Goal: Information Seeking & Learning: Learn about a topic

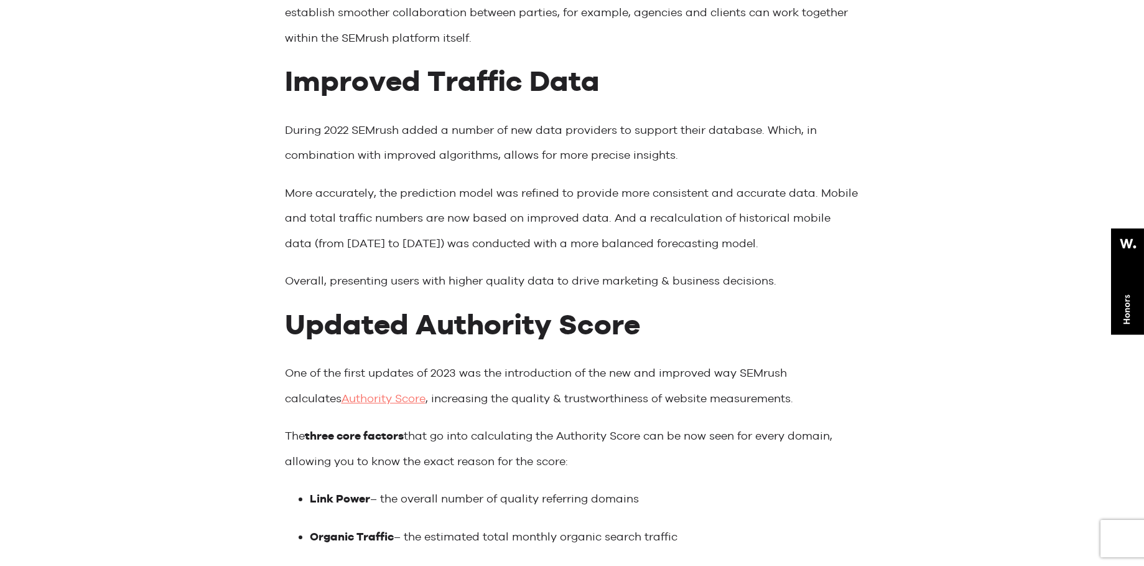
scroll to position [373, 0]
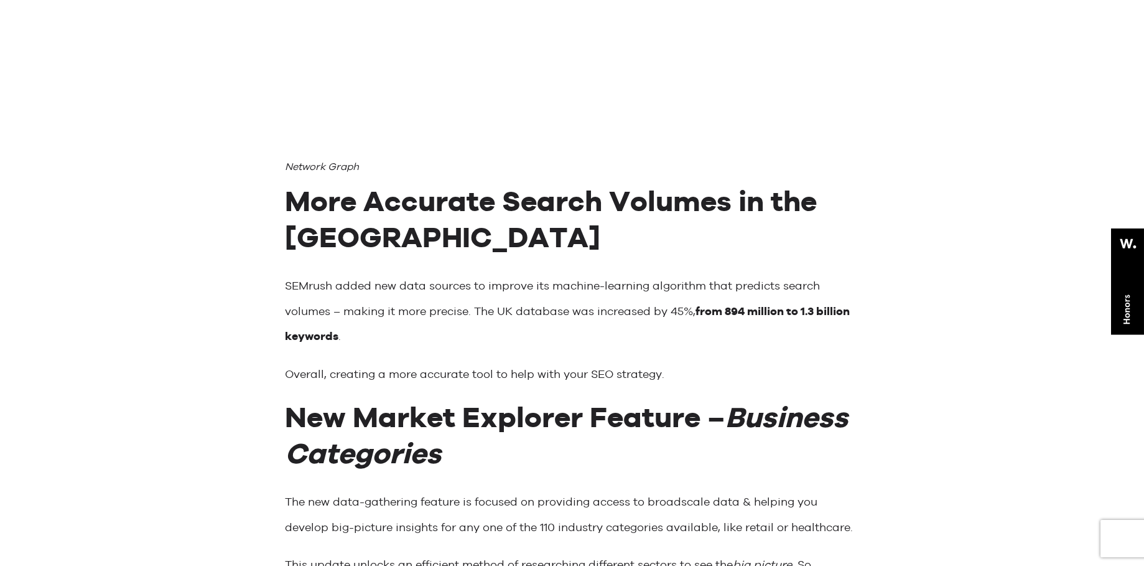
scroll to position [2240, 0]
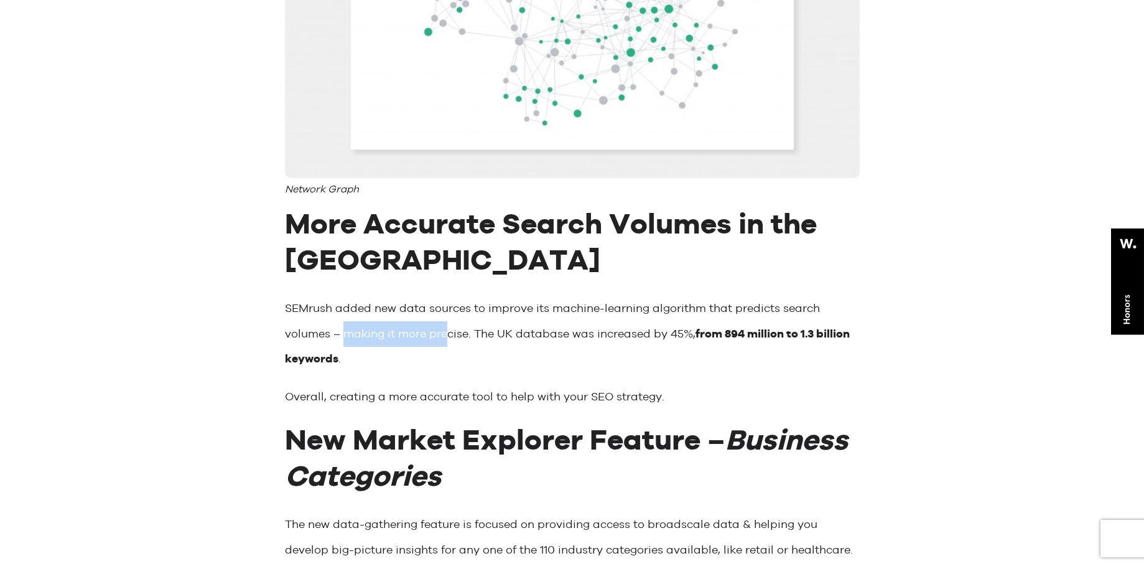
drag, startPoint x: 347, startPoint y: 339, endPoint x: 459, endPoint y: 339, distance: 112.6
click at [452, 339] on p "SEMrush added new data sources to improve its machine-learning algorithm that p…" at bounding box center [572, 334] width 575 height 76
click at [459, 339] on p "SEMrush added new data sources to improve its machine-learning algorithm that p…" at bounding box center [572, 334] width 575 height 76
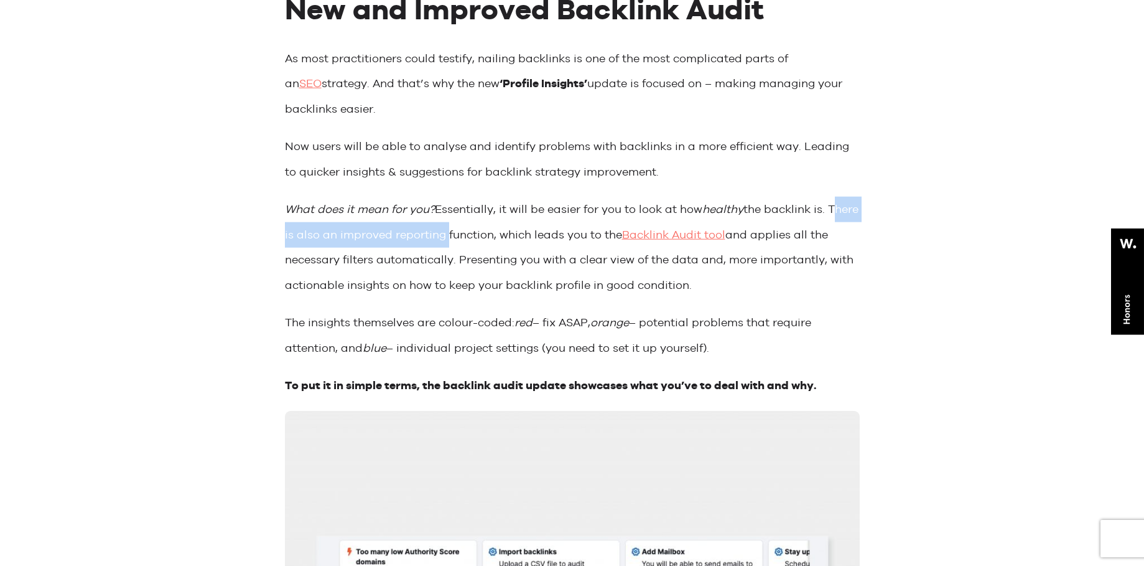
scroll to position [896, 0]
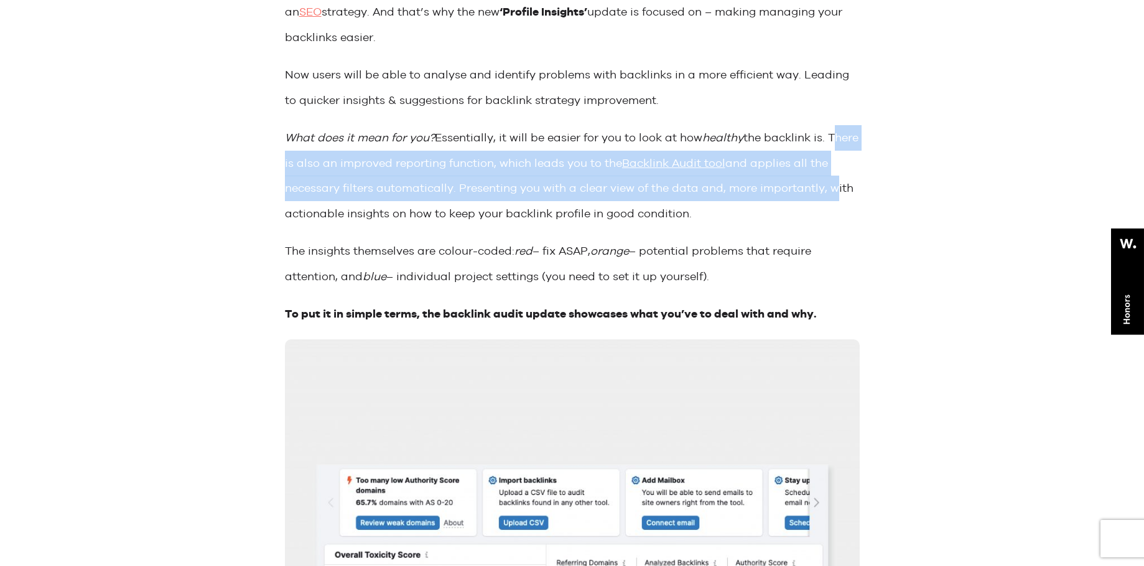
drag, startPoint x: 286, startPoint y: 242, endPoint x: 260, endPoint y: 216, distance: 36.5
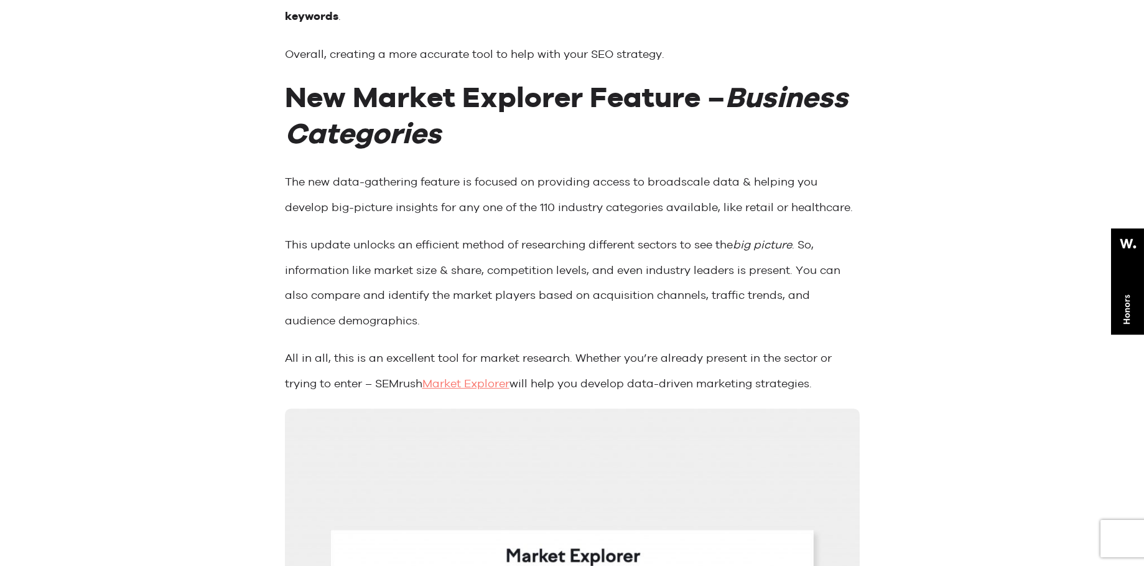
scroll to position [2539, 0]
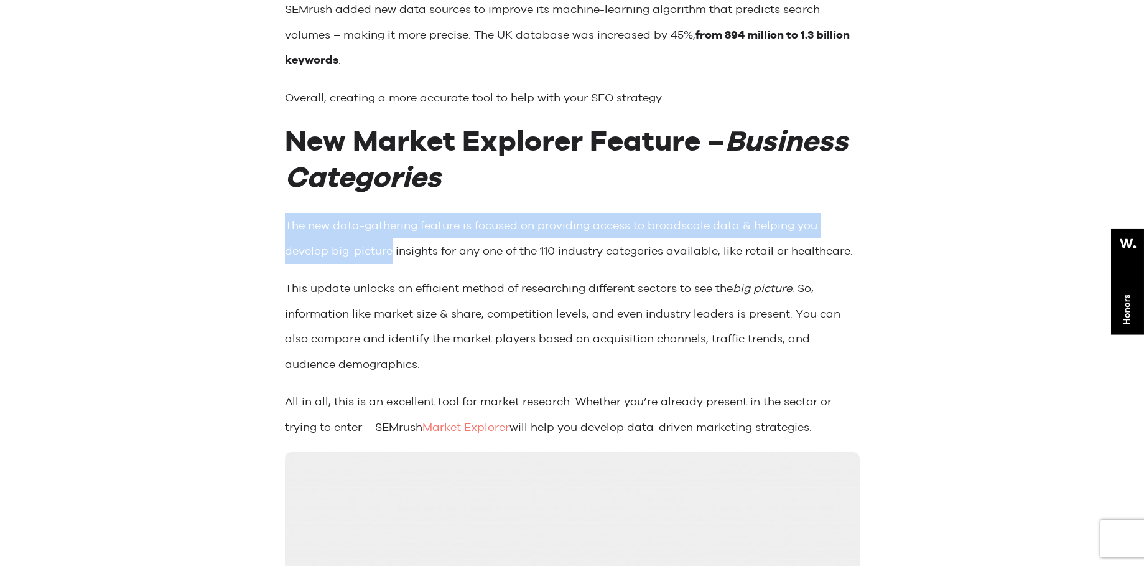
drag, startPoint x: 285, startPoint y: 228, endPoint x: 393, endPoint y: 260, distance: 113.0
click at [393, 260] on p "The new data-gathering feature is focused on providing access to broadscale dat…" at bounding box center [572, 238] width 575 height 50
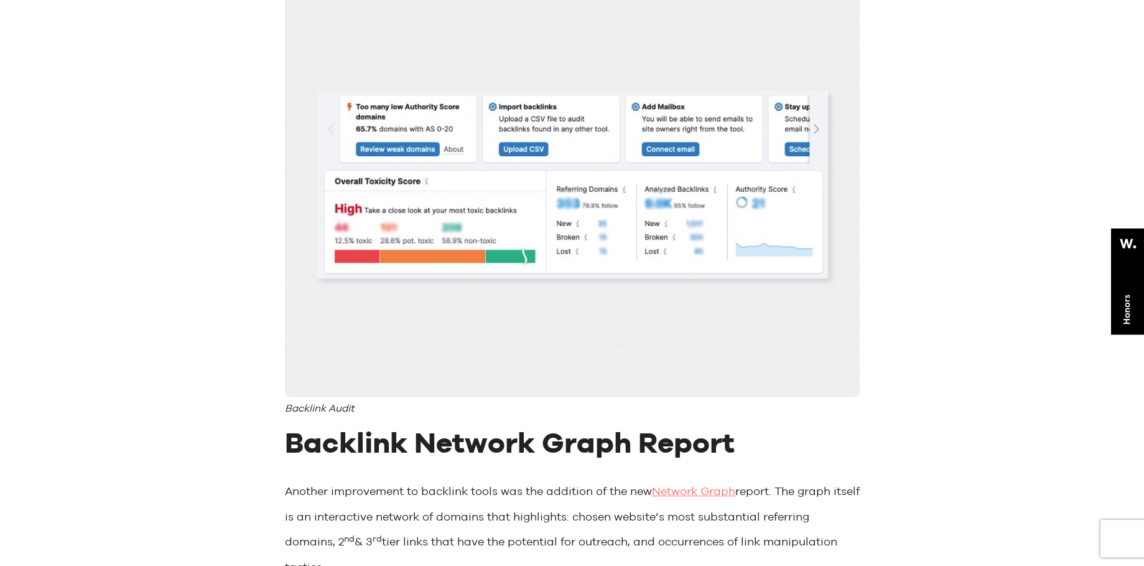
scroll to position [1568, 0]
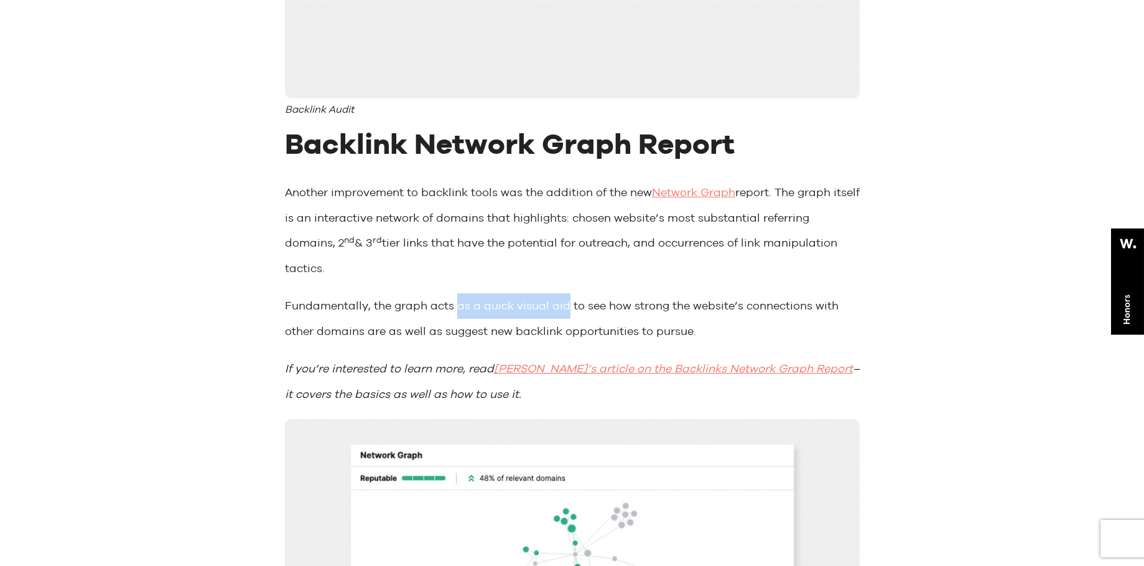
drag, startPoint x: 457, startPoint y: 310, endPoint x: 567, endPoint y: 312, distance: 110.2
click at [567, 312] on p "Fundamentally, the graph acts as a quick visual aid to see how strong the websi…" at bounding box center [572, 318] width 575 height 50
click at [494, 335] on p "Fundamentally, the graph acts as a quick visual aid to see how strong the websi…" at bounding box center [572, 318] width 575 height 50
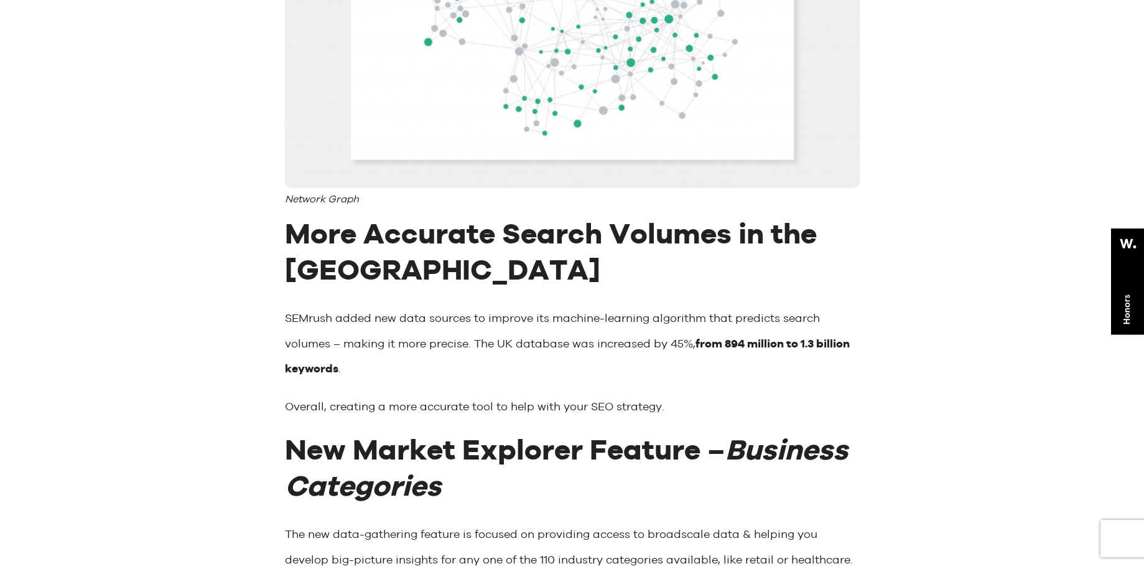
scroll to position [2240, 0]
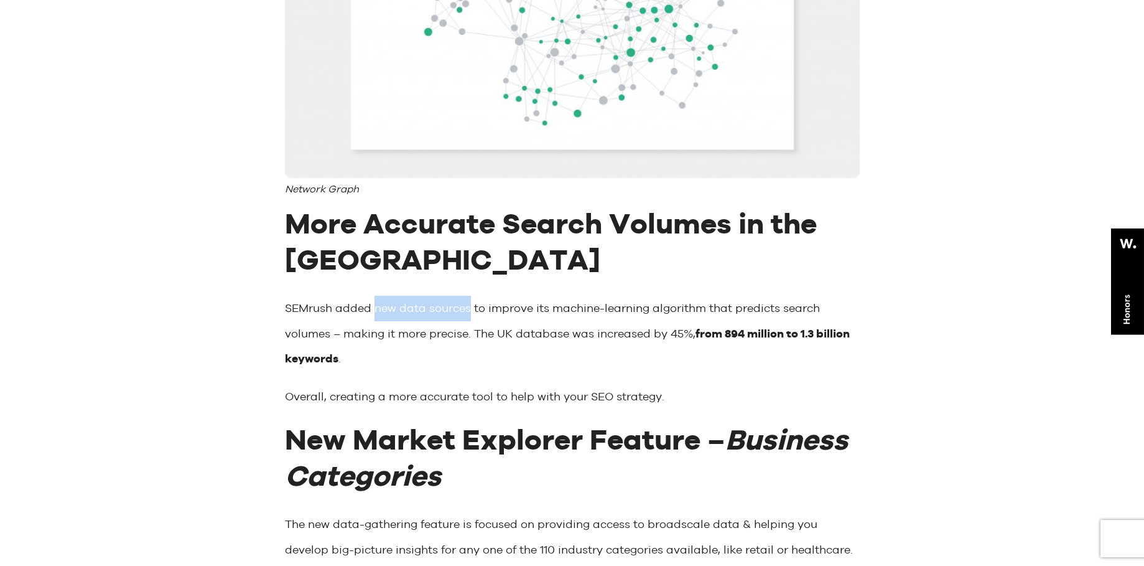
drag, startPoint x: 376, startPoint y: 313, endPoint x: 470, endPoint y: 314, distance: 94.0
click at [470, 314] on p "SEMrush added new data sources to improve its machine-learning algorithm that p…" at bounding box center [572, 334] width 575 height 76
click at [469, 339] on p "SEMrush added new data sources to improve its machine-learning algorithm that p…" at bounding box center [572, 334] width 575 height 76
drag, startPoint x: 474, startPoint y: 338, endPoint x: 566, endPoint y: 337, distance: 92.1
click at [566, 337] on p "SEMrush added new data sources to improve its machine-learning algorithm that p…" at bounding box center [572, 334] width 575 height 76
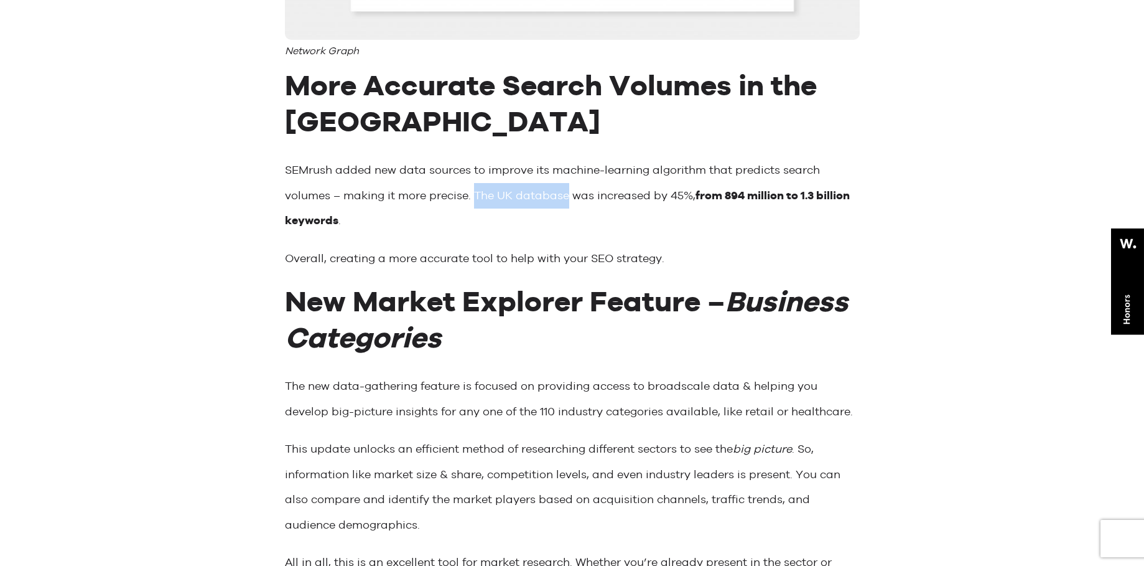
scroll to position [2390, 0]
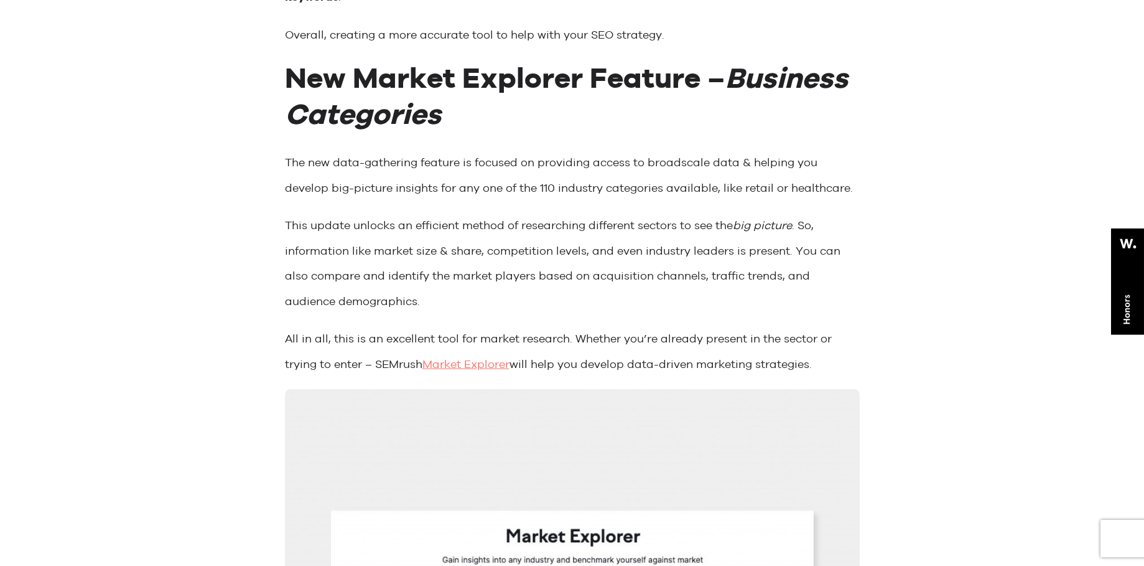
scroll to position [2614, 0]
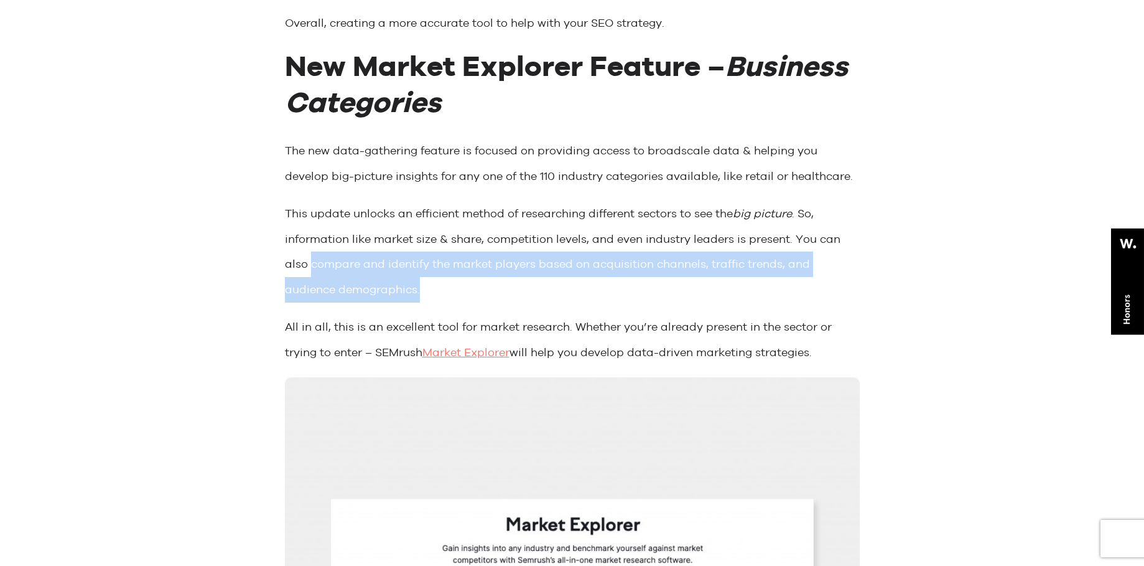
drag, startPoint x: 311, startPoint y: 270, endPoint x: 424, endPoint y: 286, distance: 115.0
click at [424, 286] on p "This update unlocks an efficient method of researching different sectors to see…" at bounding box center [572, 251] width 575 height 101
click at [466, 294] on p "This update unlocks an efficient method of researching different sectors to see…" at bounding box center [572, 251] width 575 height 101
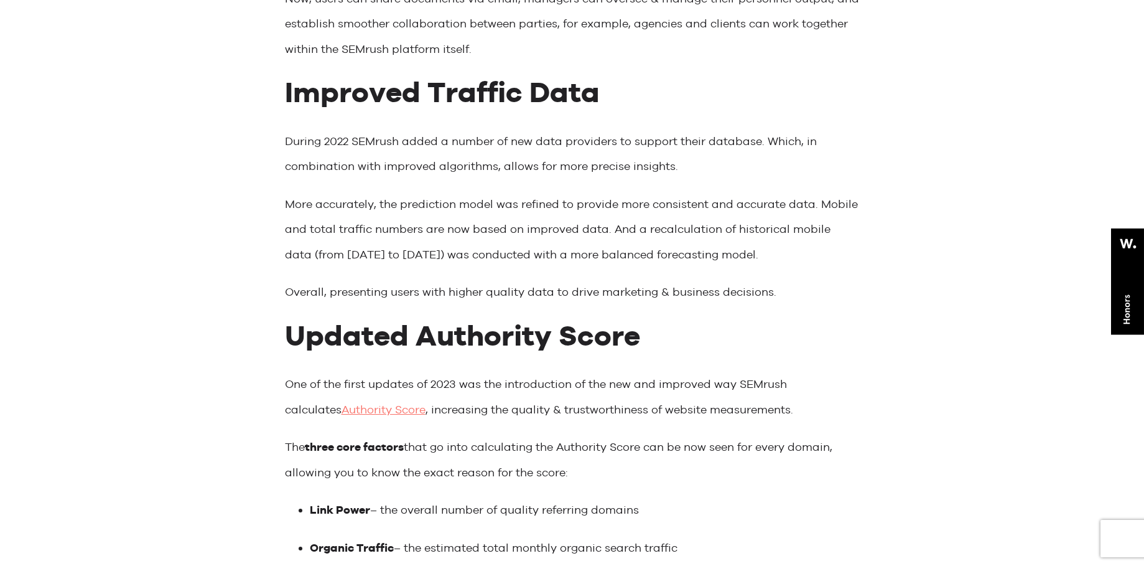
scroll to position [4854, 0]
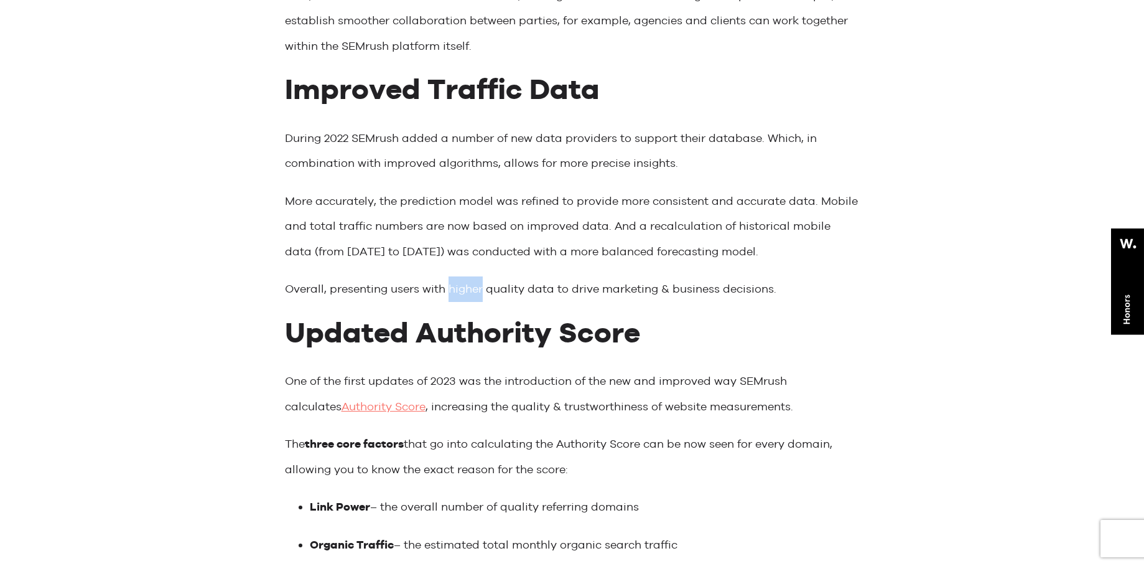
drag, startPoint x: 449, startPoint y: 292, endPoint x: 485, endPoint y: 299, distance: 37.4
click at [485, 299] on p "Overall, presenting users with higher quality data to drive marketing & busines…" at bounding box center [572, 289] width 575 height 26
click at [495, 302] on p "Overall, presenting users with higher quality data to drive marketing & busines…" at bounding box center [572, 289] width 575 height 26
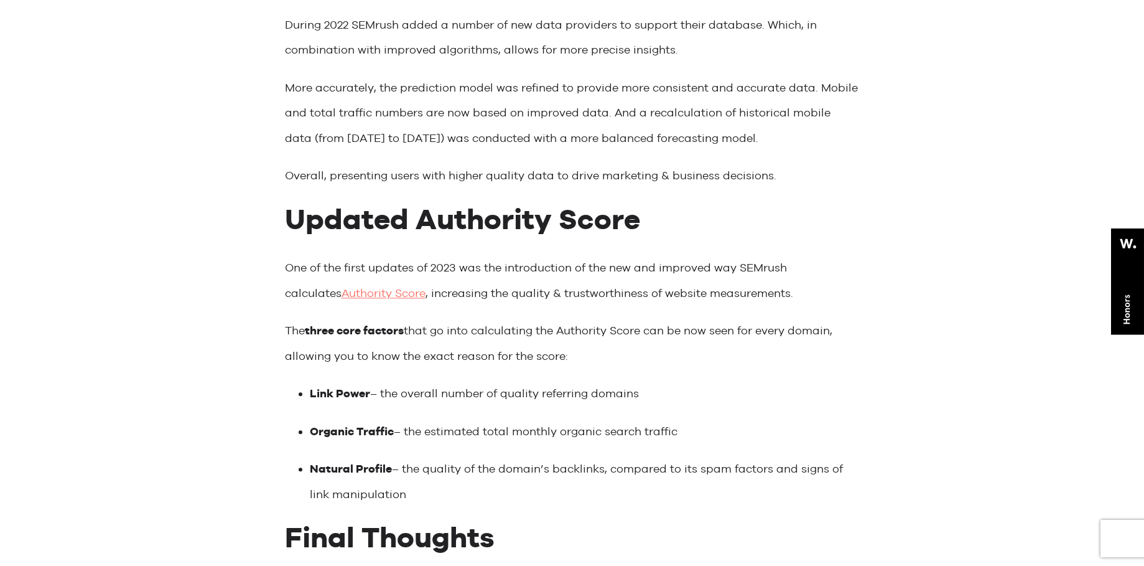
scroll to position [5004, 0]
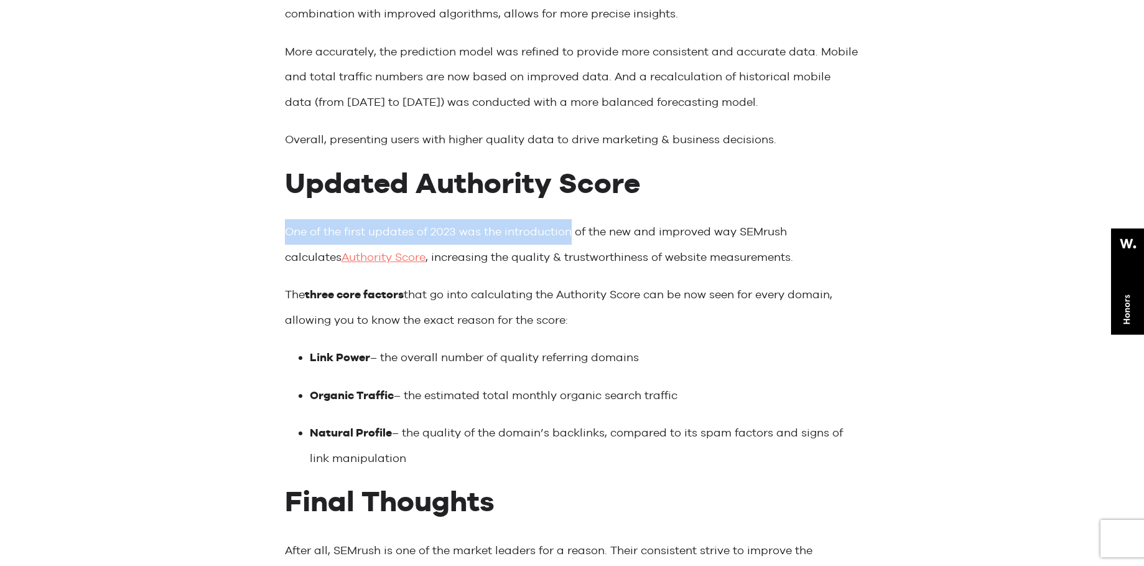
drag, startPoint x: 289, startPoint y: 233, endPoint x: 572, endPoint y: 241, distance: 283.3
click at [572, 241] on p "One of the first updates of 2023 was the introduction of the new and improved w…" at bounding box center [572, 244] width 575 height 50
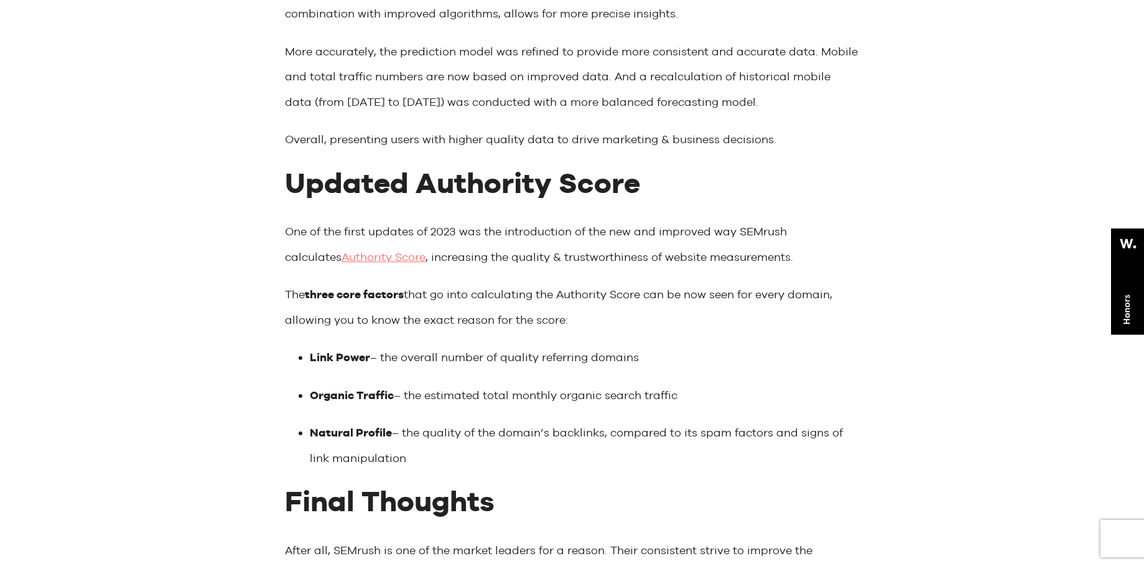
click at [607, 250] on p "One of the first updates of 2023 was the introduction of the new and improved w…" at bounding box center [572, 244] width 575 height 50
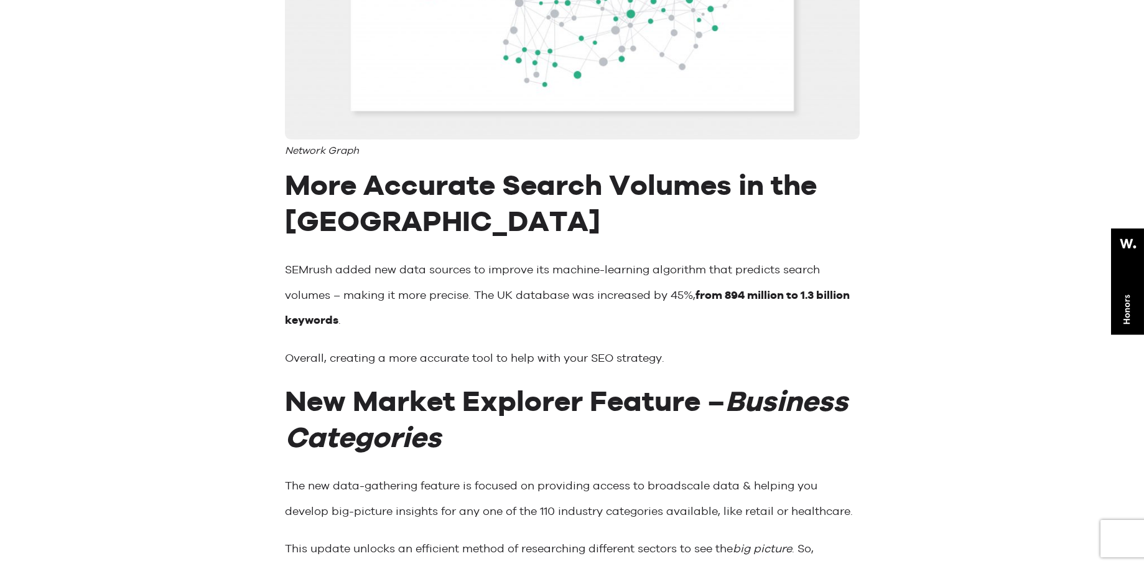
scroll to position [2390, 0]
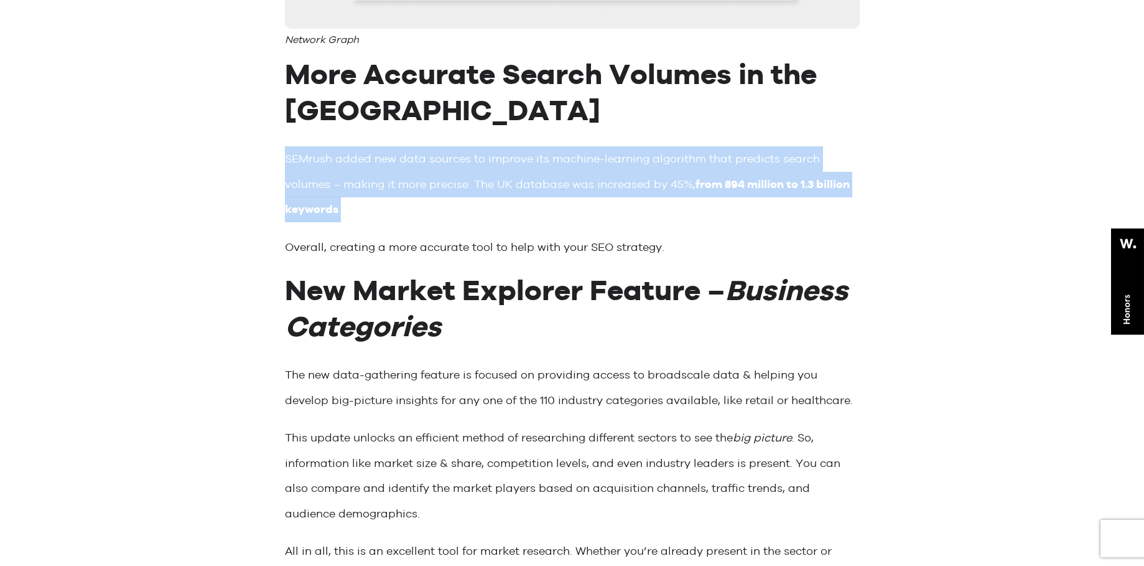
drag, startPoint x: 286, startPoint y: 163, endPoint x: 551, endPoint y: 205, distance: 268.4
click at [551, 205] on p "SEMrush added new data sources to improve its machine-learning algorithm that p…" at bounding box center [572, 184] width 575 height 76
click at [543, 216] on p "SEMrush added new data sources to improve its machine-learning algorithm that p…" at bounding box center [572, 184] width 575 height 76
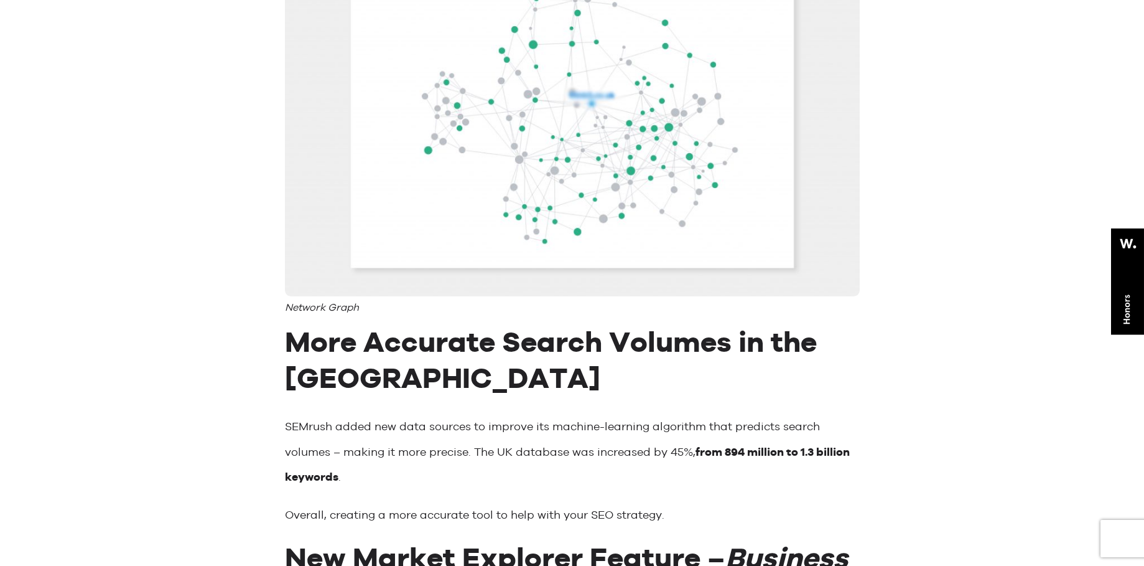
scroll to position [2315, 0]
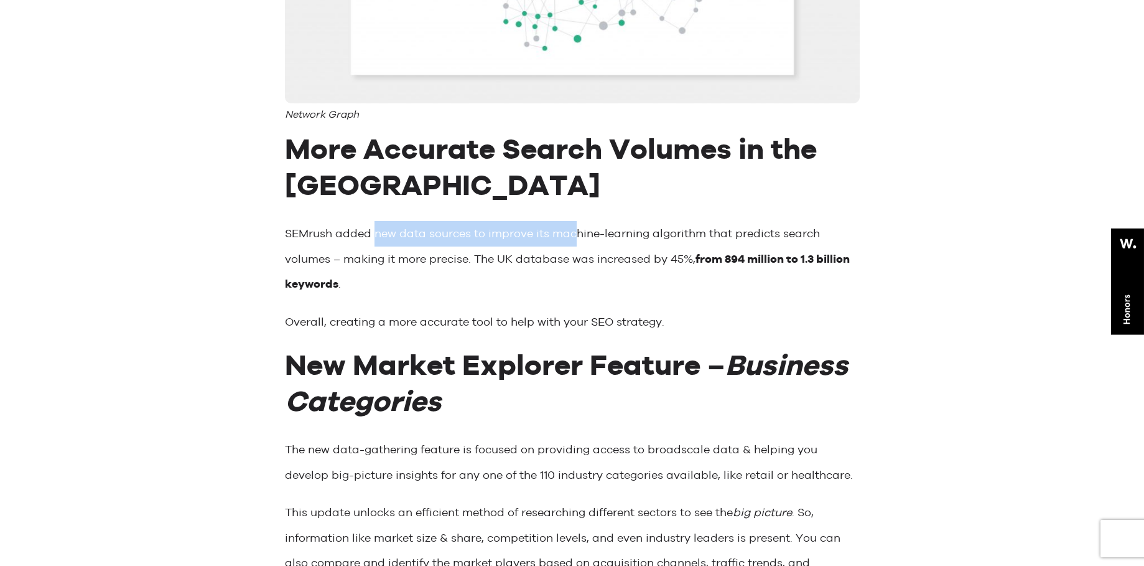
drag, startPoint x: 376, startPoint y: 237, endPoint x: 574, endPoint y: 236, distance: 198.5
click at [574, 236] on p "SEMrush added new data sources to improve its machine-learning algorithm that p…" at bounding box center [572, 259] width 575 height 76
click at [543, 282] on p "SEMrush added new data sources to improve its machine-learning algorithm that p…" at bounding box center [572, 259] width 575 height 76
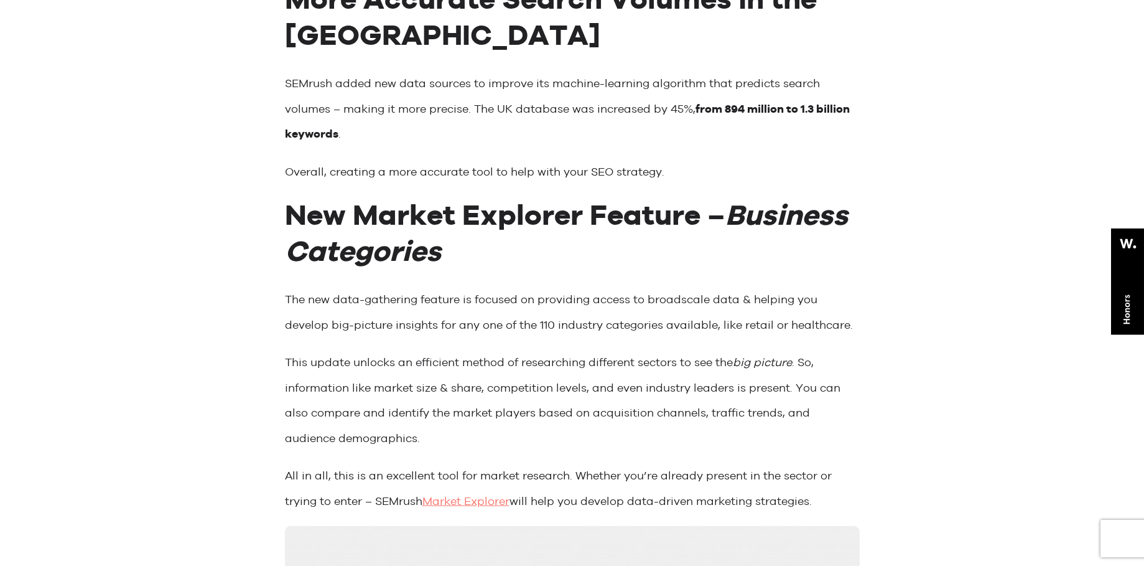
scroll to position [2688, 0]
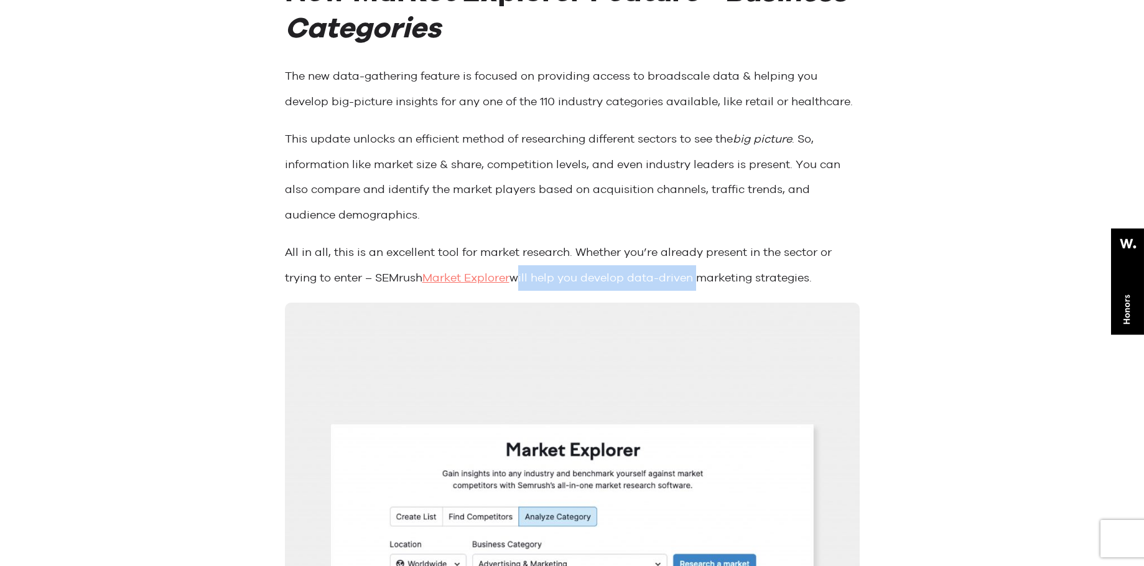
drag, startPoint x: 520, startPoint y: 281, endPoint x: 696, endPoint y: 278, distance: 176.8
click at [696, 278] on p "All in all, this is an excellent tool for market research. Whether you’re alrea…" at bounding box center [572, 265] width 575 height 50
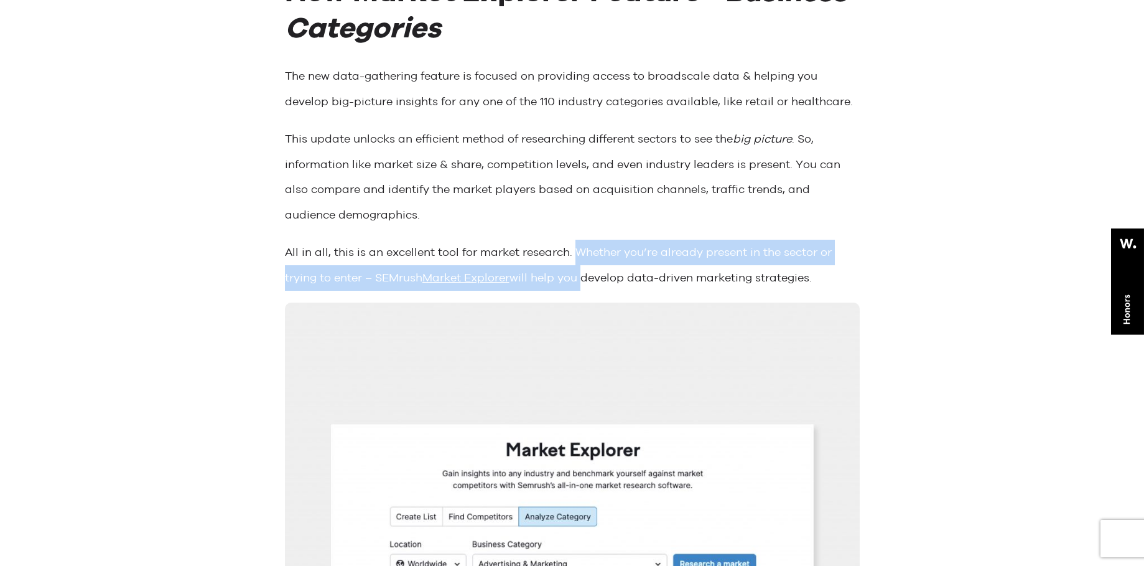
drag, startPoint x: 576, startPoint y: 256, endPoint x: 586, endPoint y: 276, distance: 22.6
click at [586, 276] on p "All in all, this is an excellent tool for market research. Whether you’re alrea…" at bounding box center [572, 265] width 575 height 50
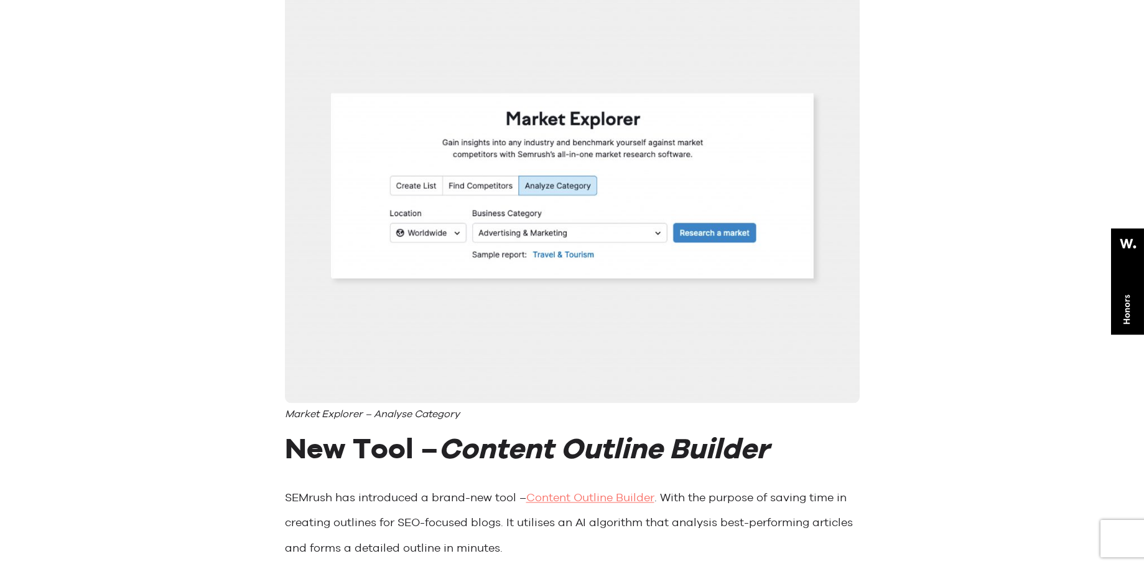
scroll to position [3211, 0]
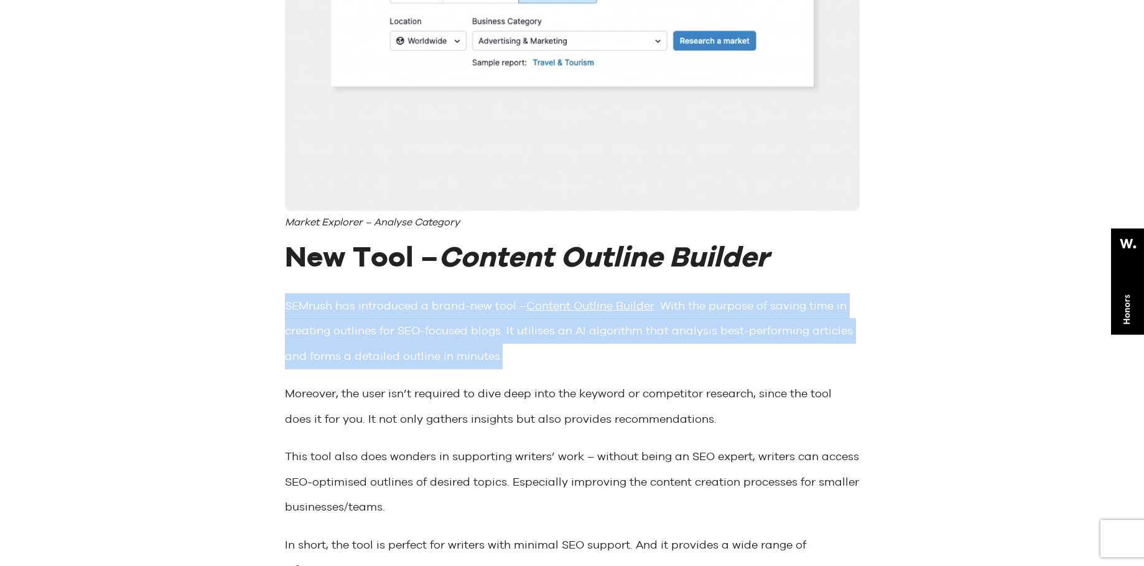
drag, startPoint x: 285, startPoint y: 309, endPoint x: 502, endPoint y: 356, distance: 221.7
click at [502, 356] on p "SEMrush has introduced a brand-new tool – Content Outline Builder . With the pu…" at bounding box center [572, 331] width 575 height 76
click at [505, 357] on p "SEMrush has introduced a brand-new tool – Content Outline Builder . With the pu…" at bounding box center [572, 331] width 575 height 76
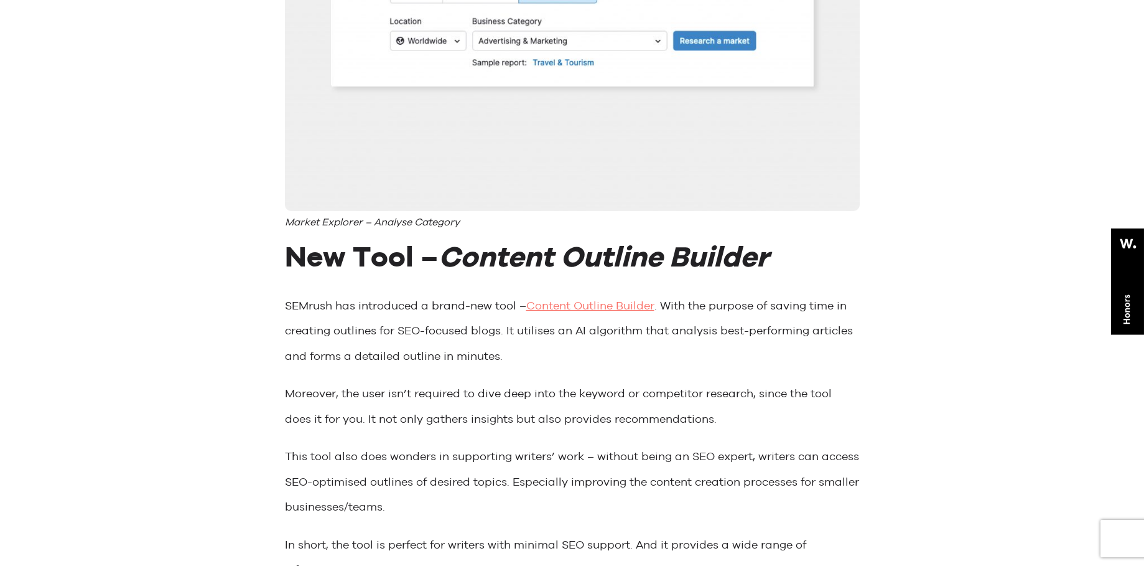
drag, startPoint x: 288, startPoint y: 309, endPoint x: 514, endPoint y: 351, distance: 229.7
click at [514, 351] on p "SEMrush has introduced a brand-new tool – Content Outline Builder . With the pu…" at bounding box center [572, 331] width 575 height 76
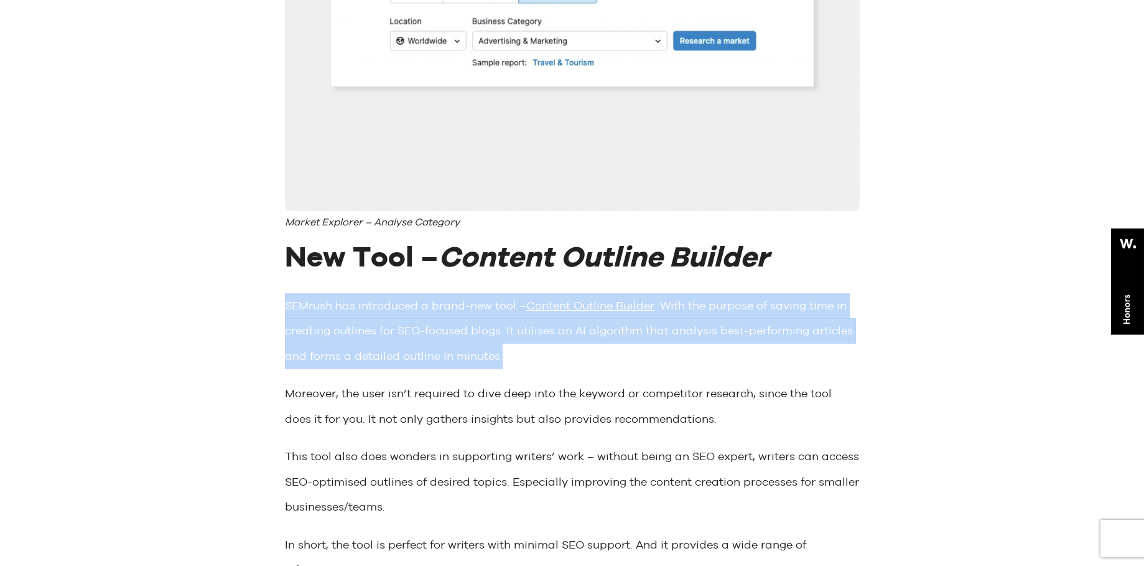
drag, startPoint x: 285, startPoint y: 308, endPoint x: 503, endPoint y: 353, distance: 222.4
click at [503, 353] on p "SEMrush has introduced a brand-new tool – Content Outline Builder . With the pu…" at bounding box center [572, 331] width 575 height 76
click at [529, 360] on p "SEMrush has introduced a brand-new tool – Content Outline Builder . With the pu…" at bounding box center [572, 331] width 575 height 76
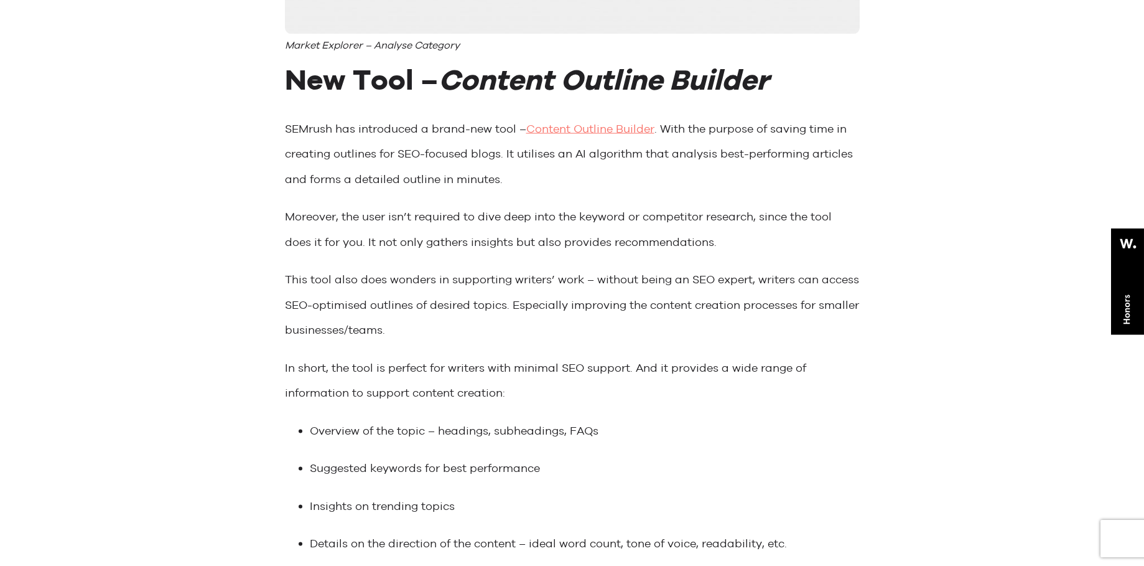
scroll to position [3510, 0]
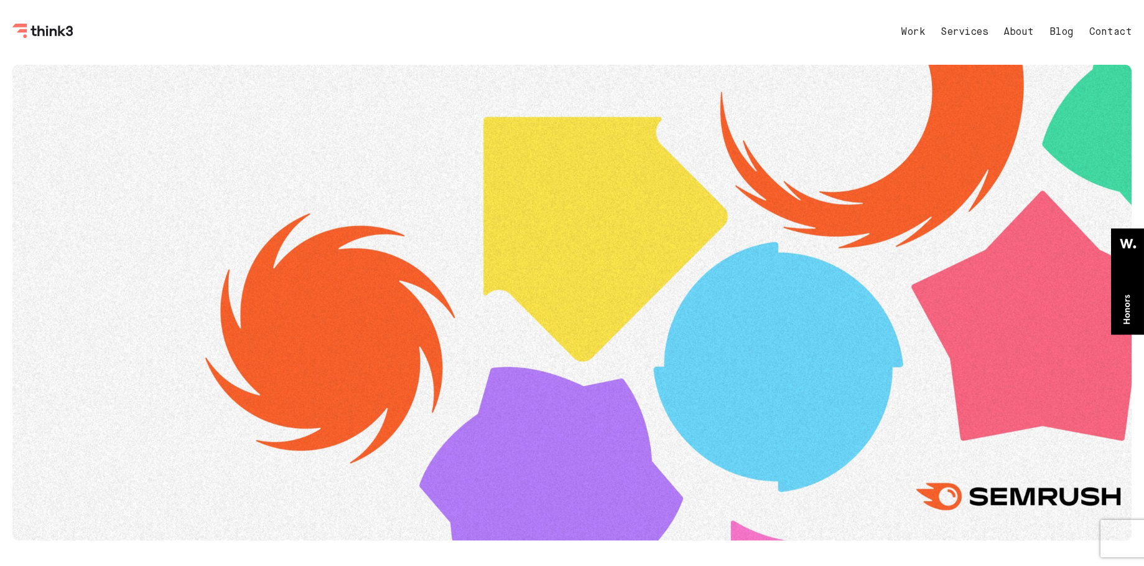
scroll to position [4794, 0]
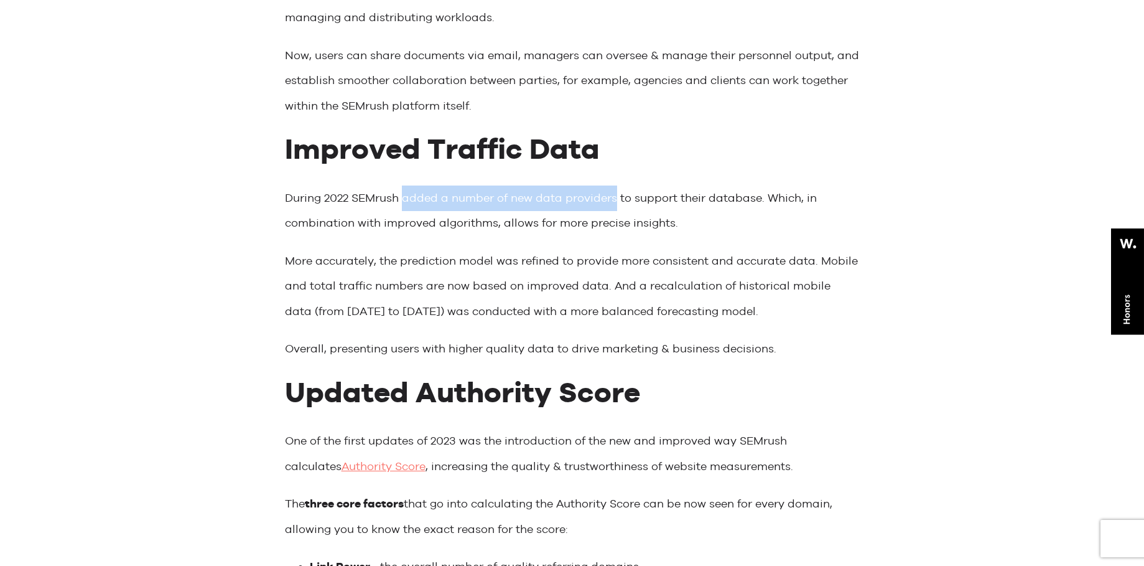
drag, startPoint x: 403, startPoint y: 202, endPoint x: 614, endPoint y: 201, distance: 210.4
click at [614, 201] on p "During 2022 SEMrush added a number of new data providers to support their datab…" at bounding box center [572, 210] width 575 height 50
